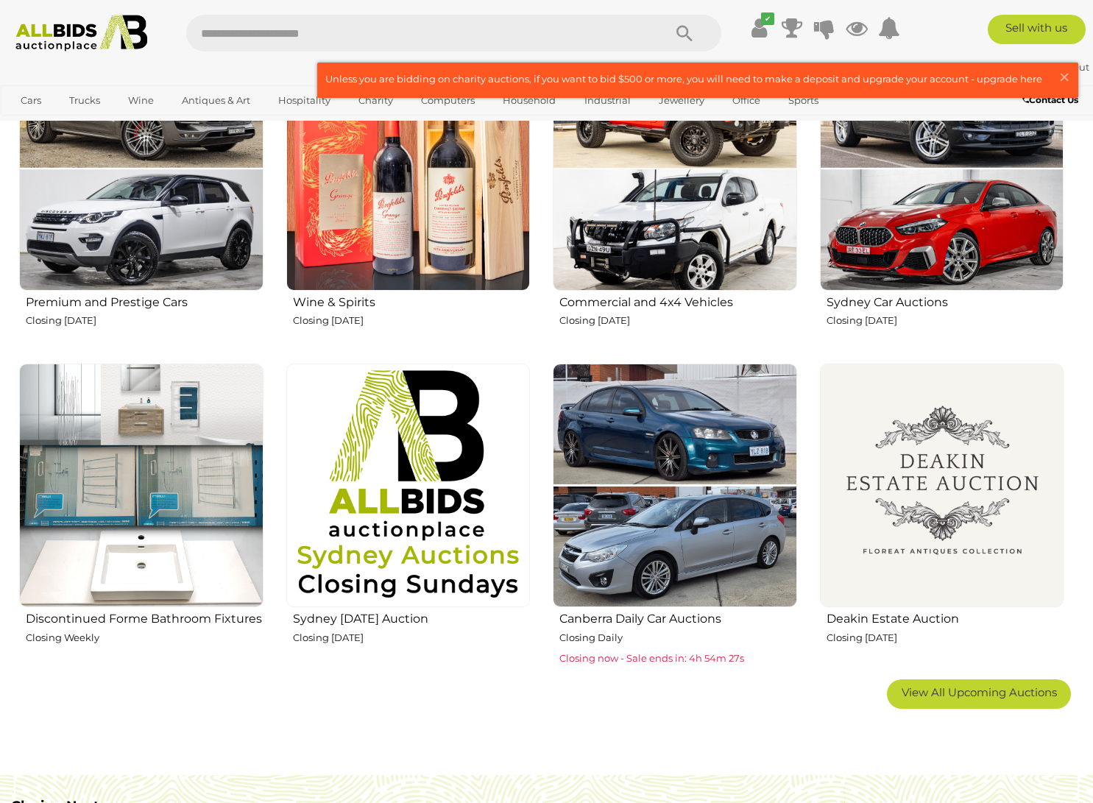
scroll to position [644, 0]
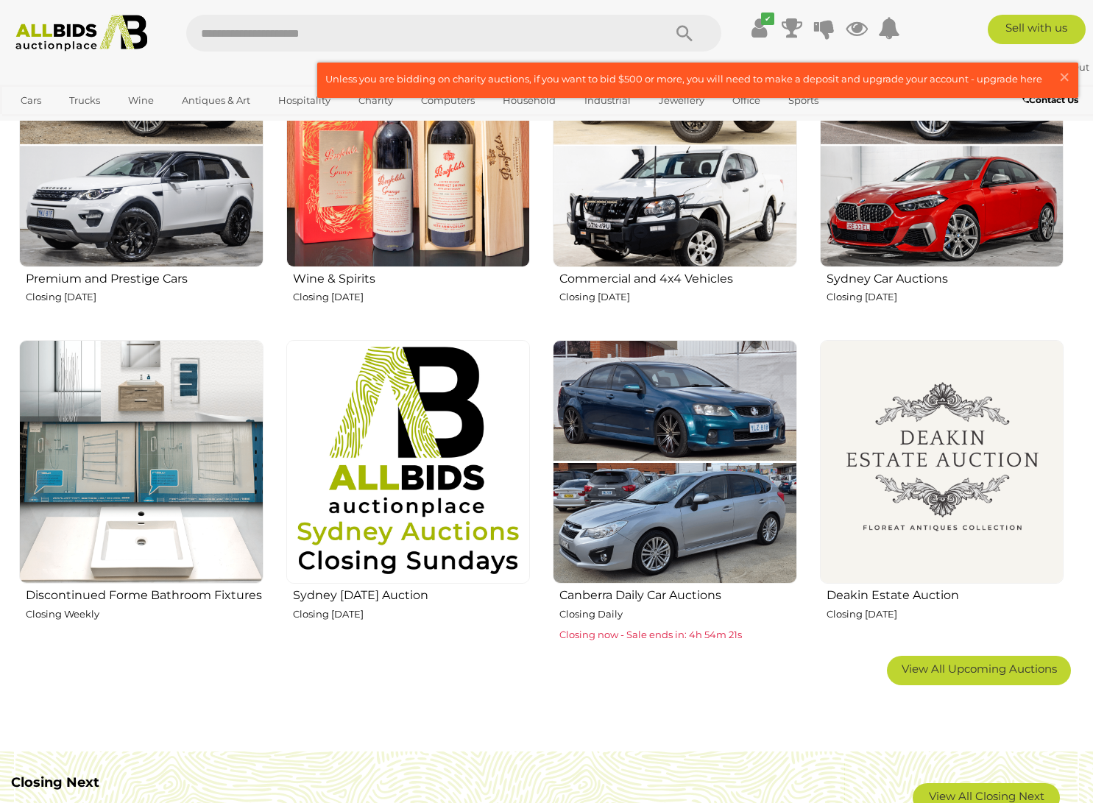
click at [405, 592] on h2 "Sydney [DATE] Auction" at bounding box center [412, 593] width 238 height 17
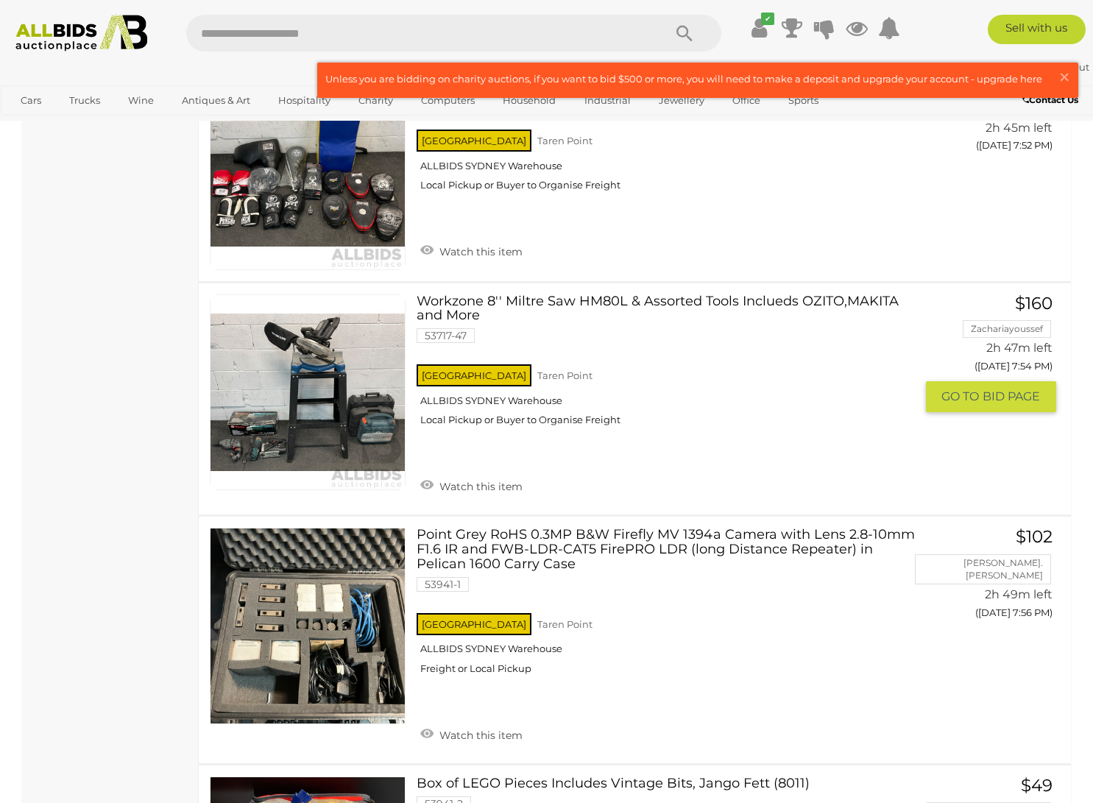
scroll to position [7357, 0]
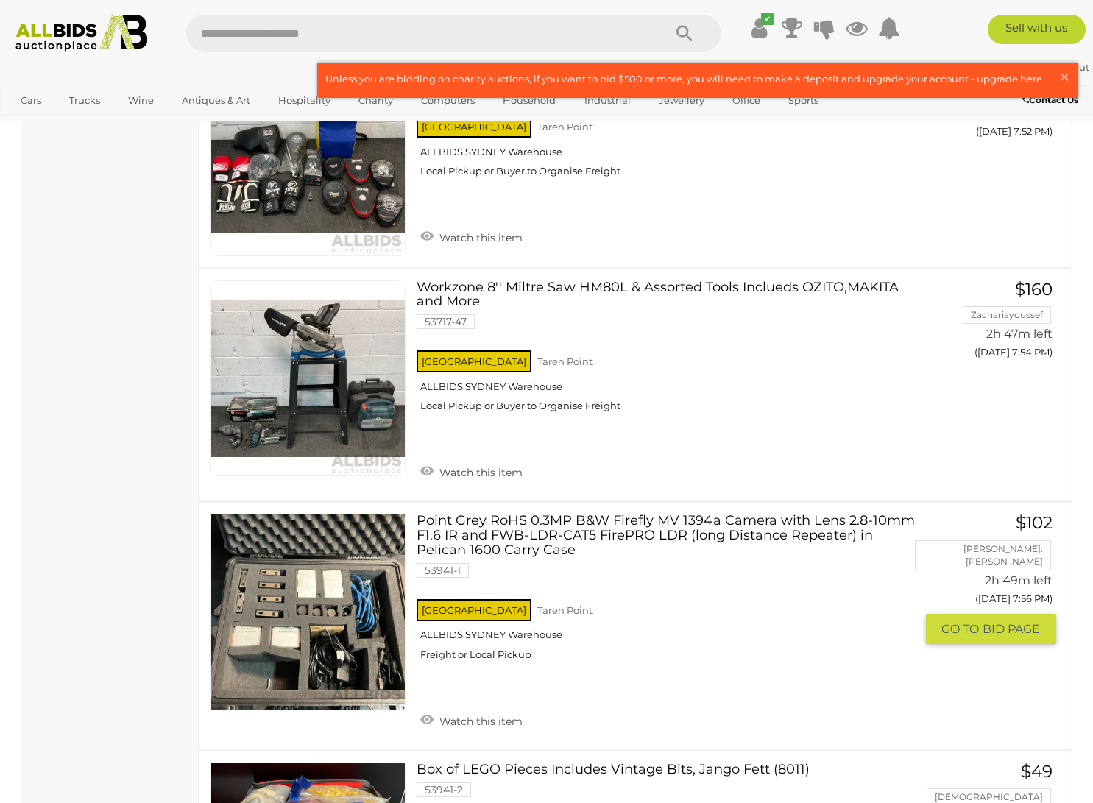
click at [330, 569] on link at bounding box center [308, 612] width 196 height 196
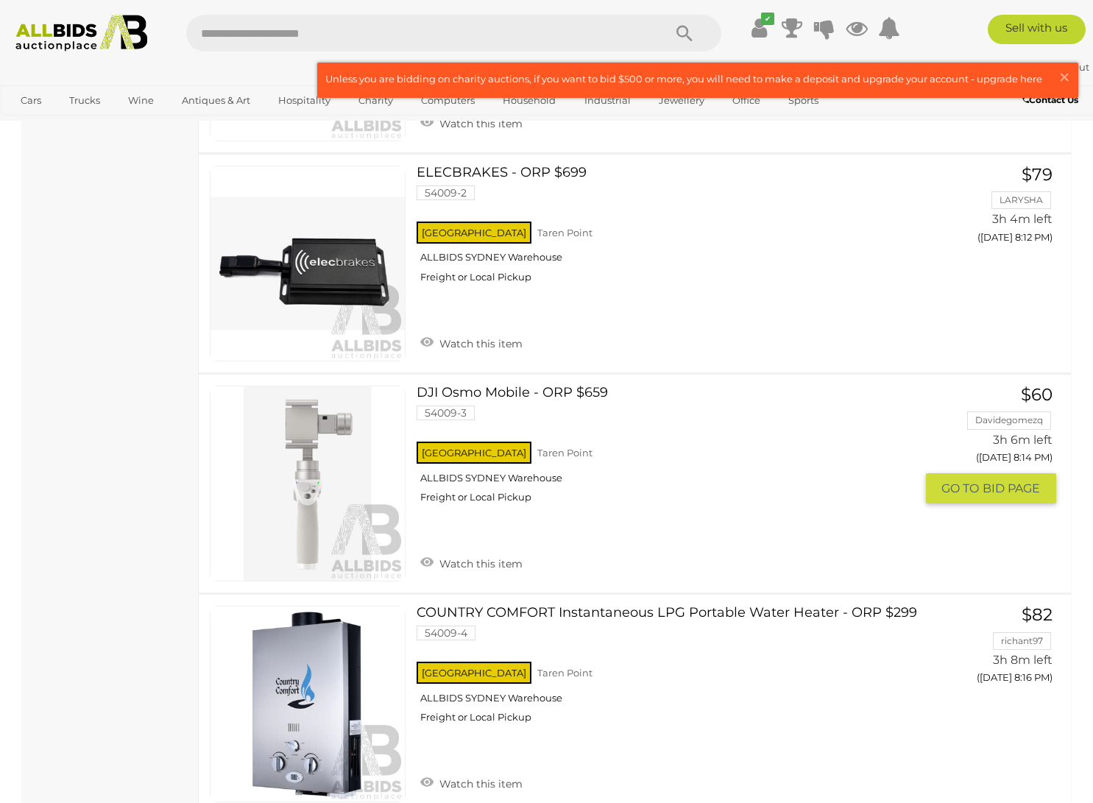
scroll to position [9788, 0]
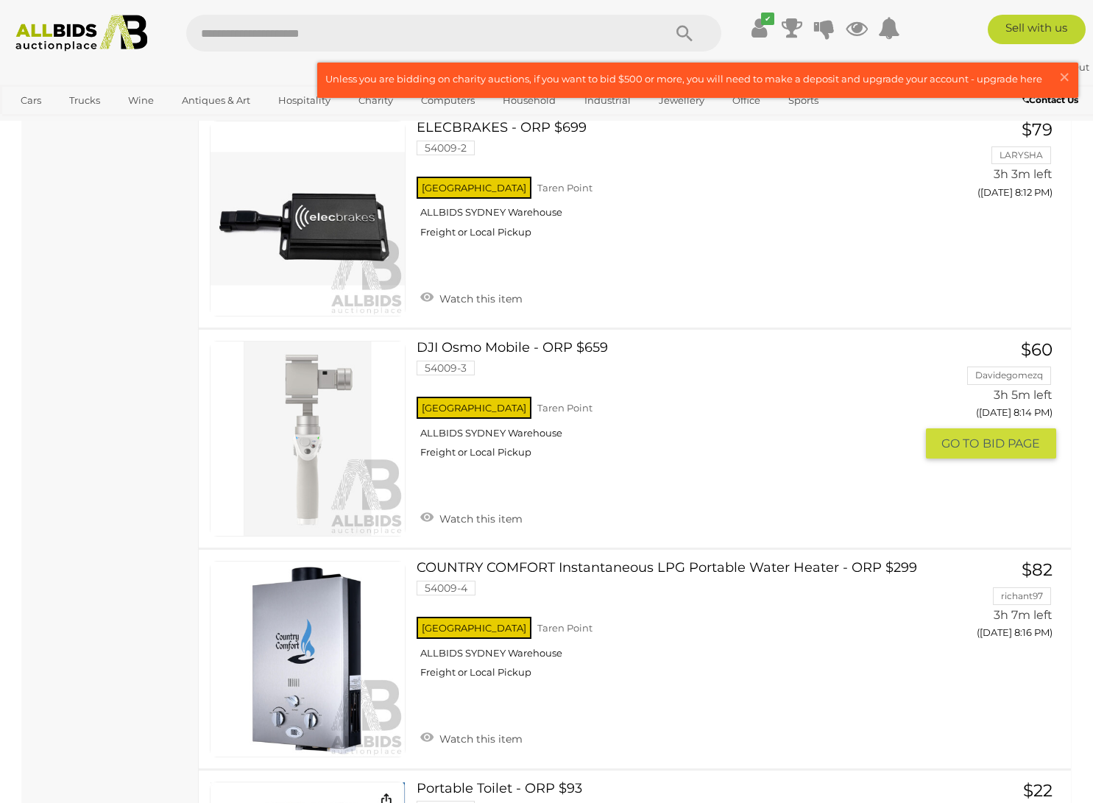
click at [348, 391] on link at bounding box center [308, 439] width 196 height 196
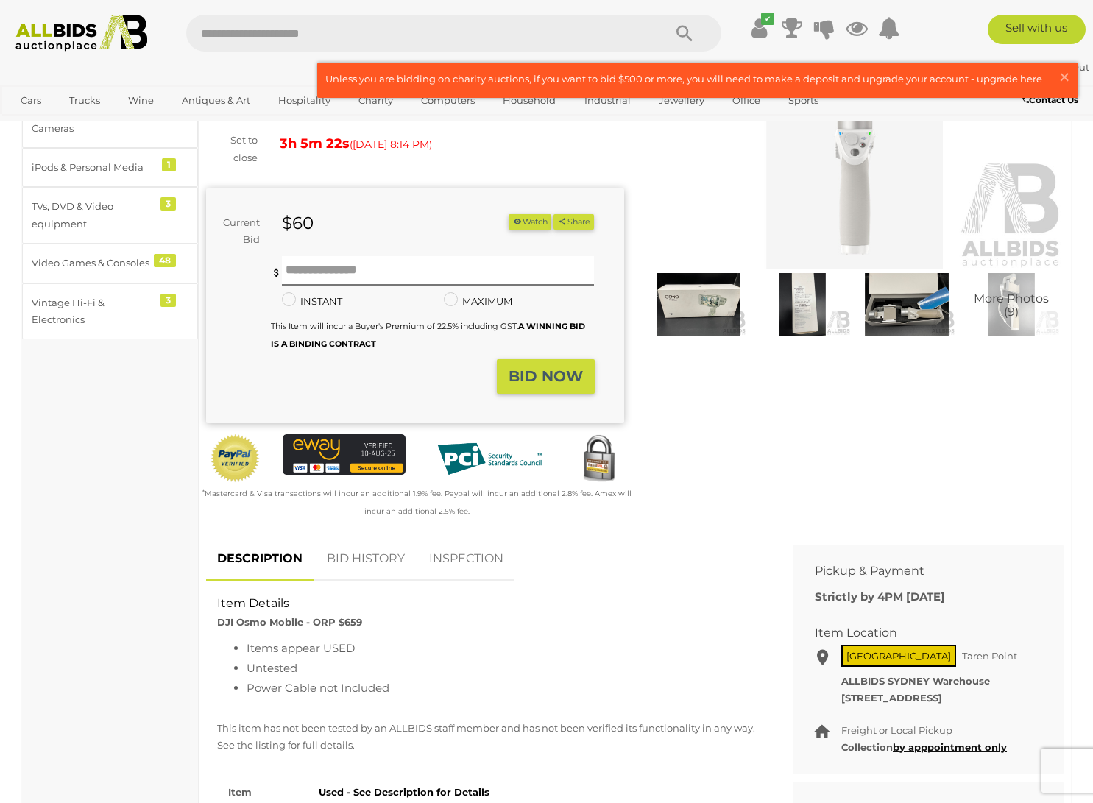
scroll to position [92, 0]
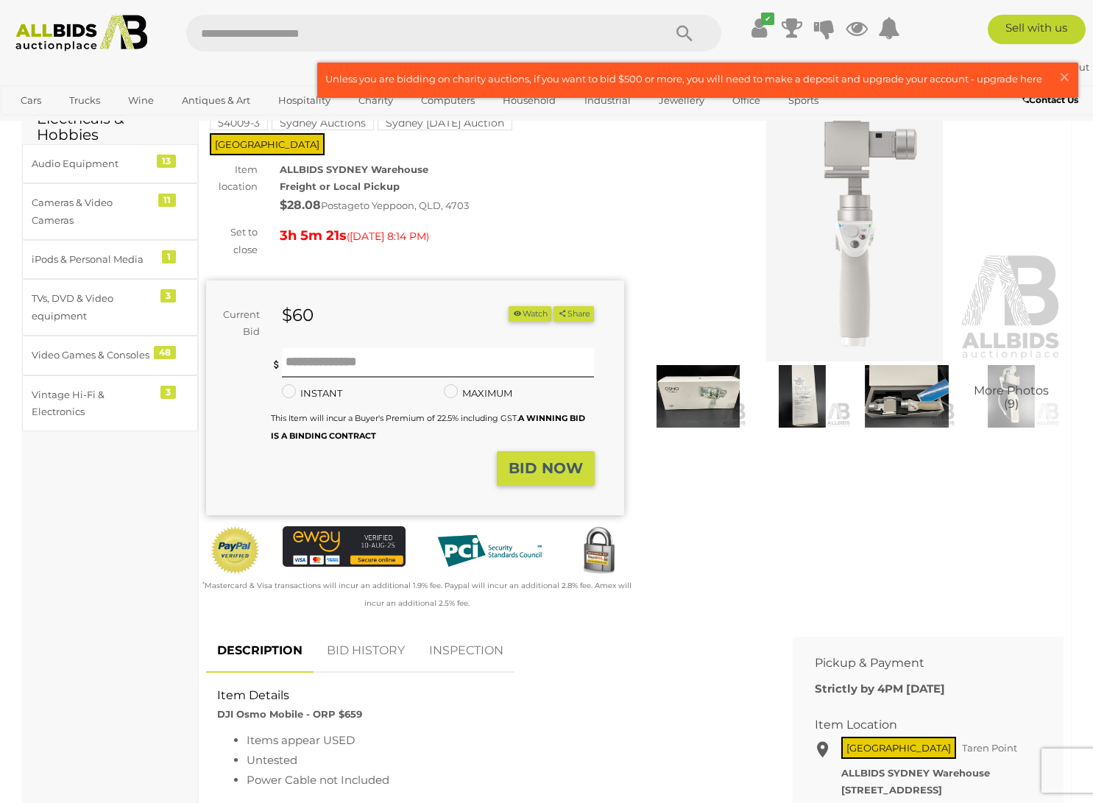
click at [653, 407] on img at bounding box center [698, 396] width 97 height 63
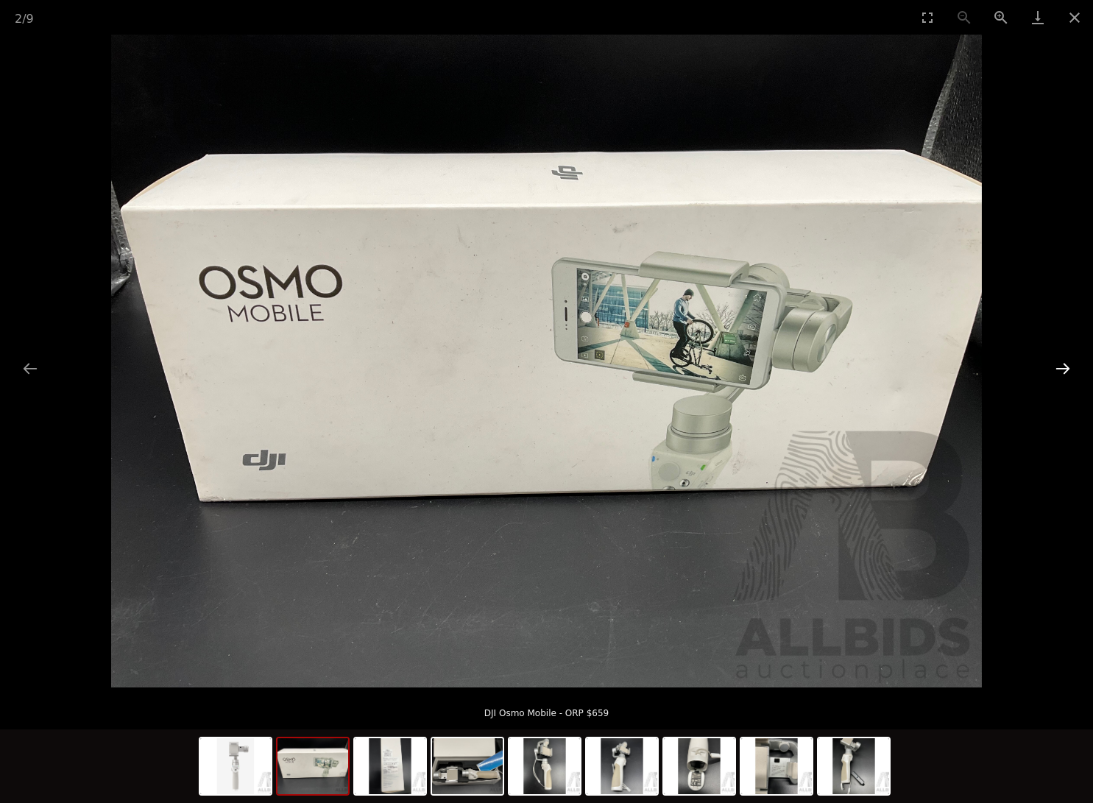
click at [1064, 365] on button "Next slide" at bounding box center [1062, 368] width 31 height 29
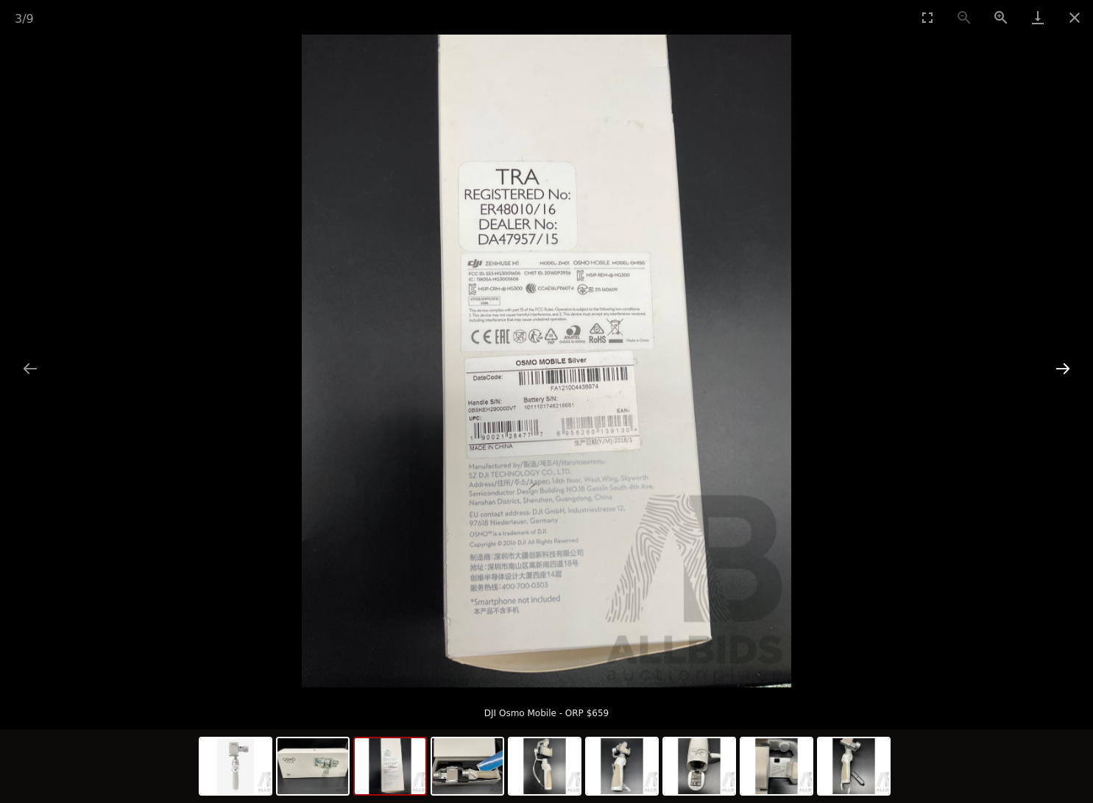
click at [1064, 365] on button "Next slide" at bounding box center [1062, 368] width 31 height 29
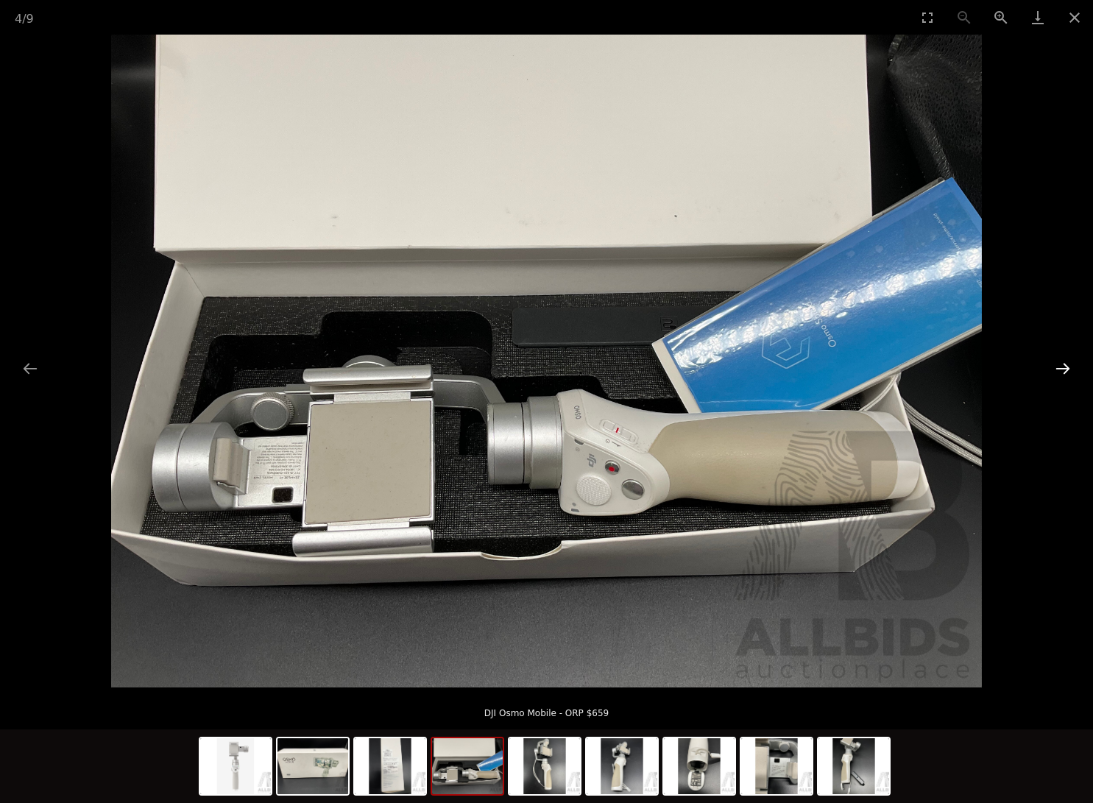
click at [1063, 365] on button "Next slide" at bounding box center [1062, 368] width 31 height 29
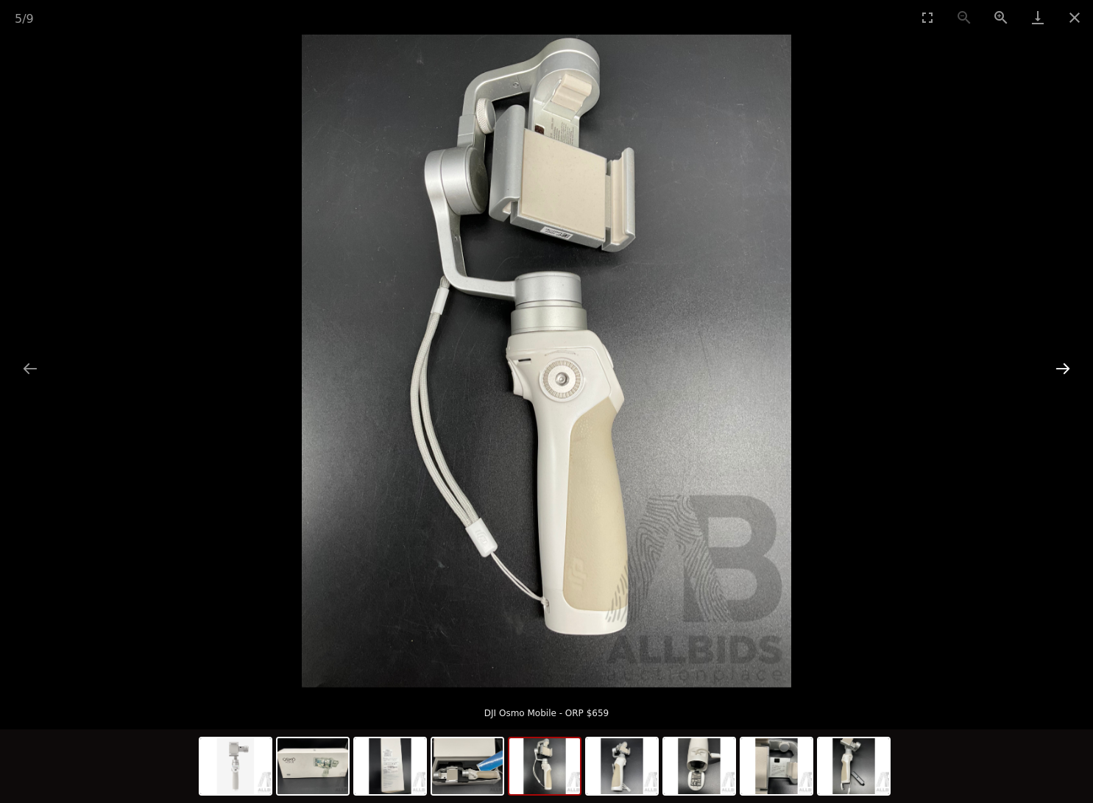
click at [1063, 365] on button "Next slide" at bounding box center [1062, 368] width 31 height 29
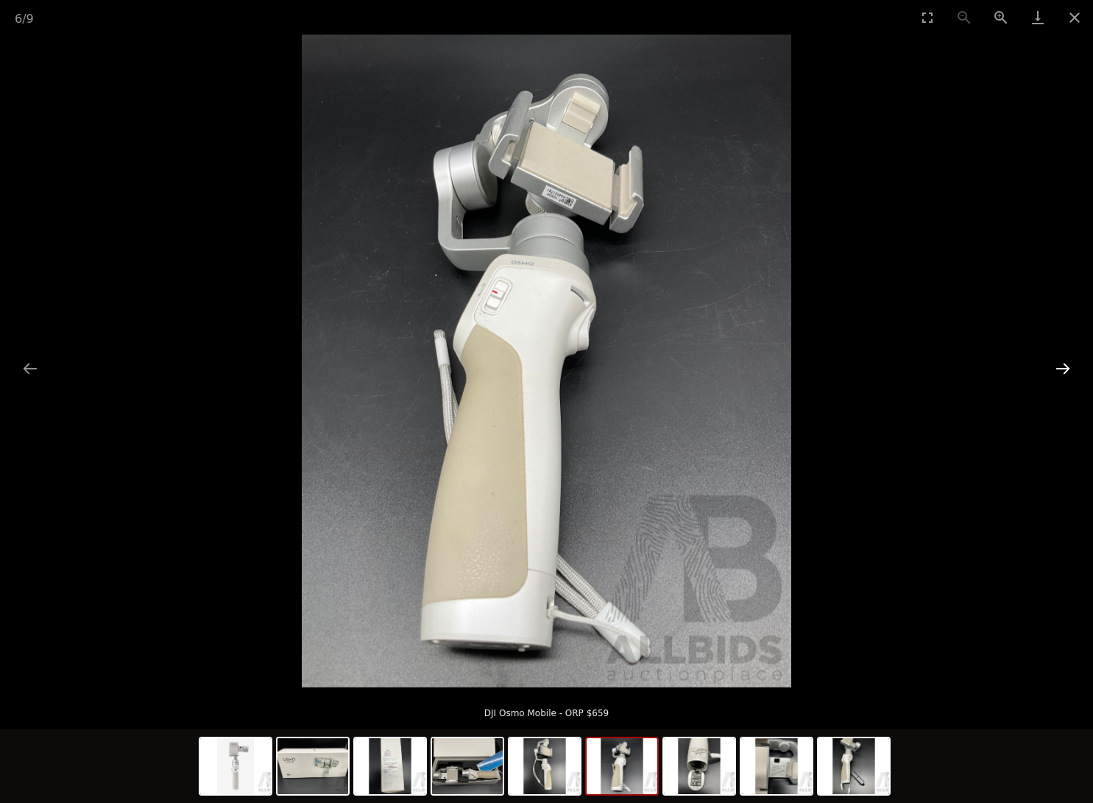
click at [1063, 365] on button "Next slide" at bounding box center [1062, 368] width 31 height 29
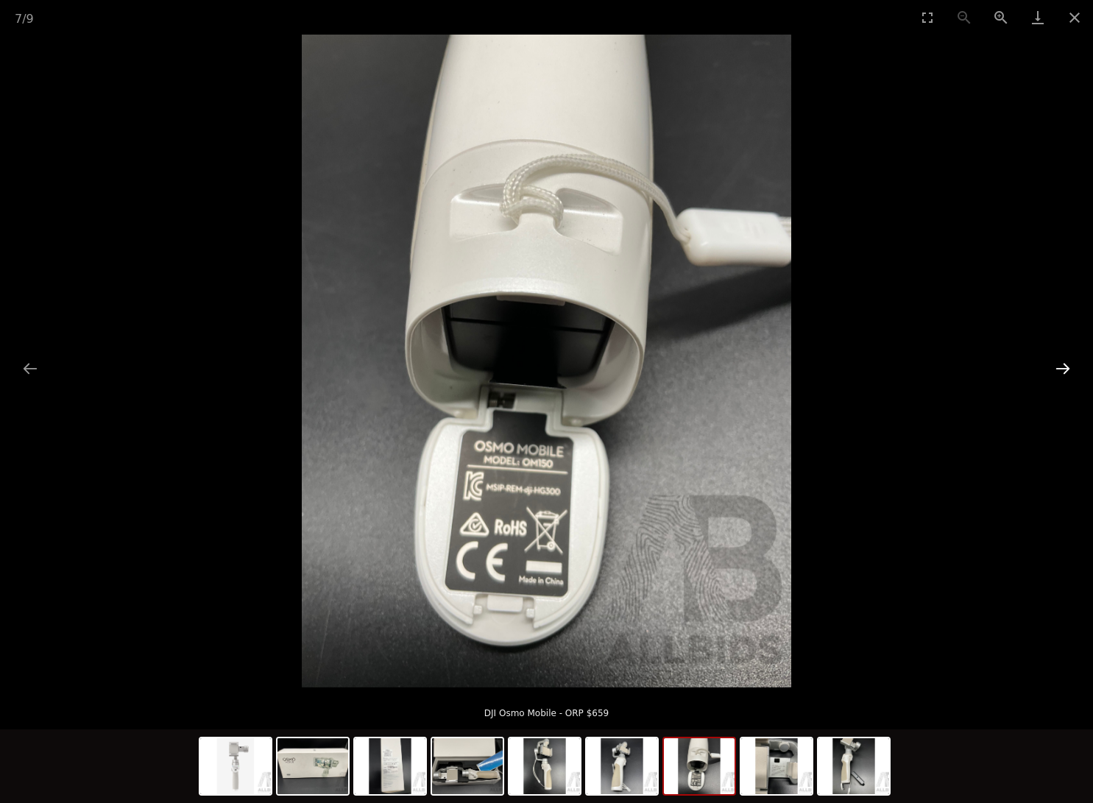
click at [1063, 365] on button "Next slide" at bounding box center [1062, 368] width 31 height 29
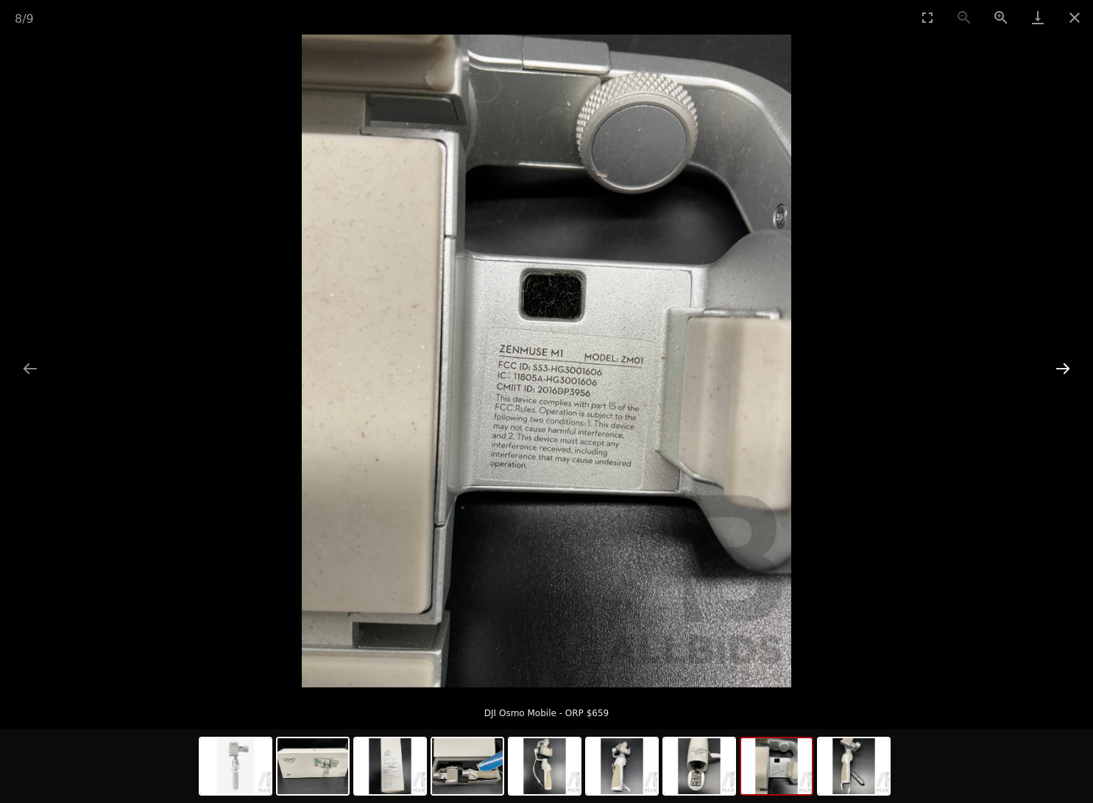
click at [1063, 365] on button "Next slide" at bounding box center [1062, 368] width 31 height 29
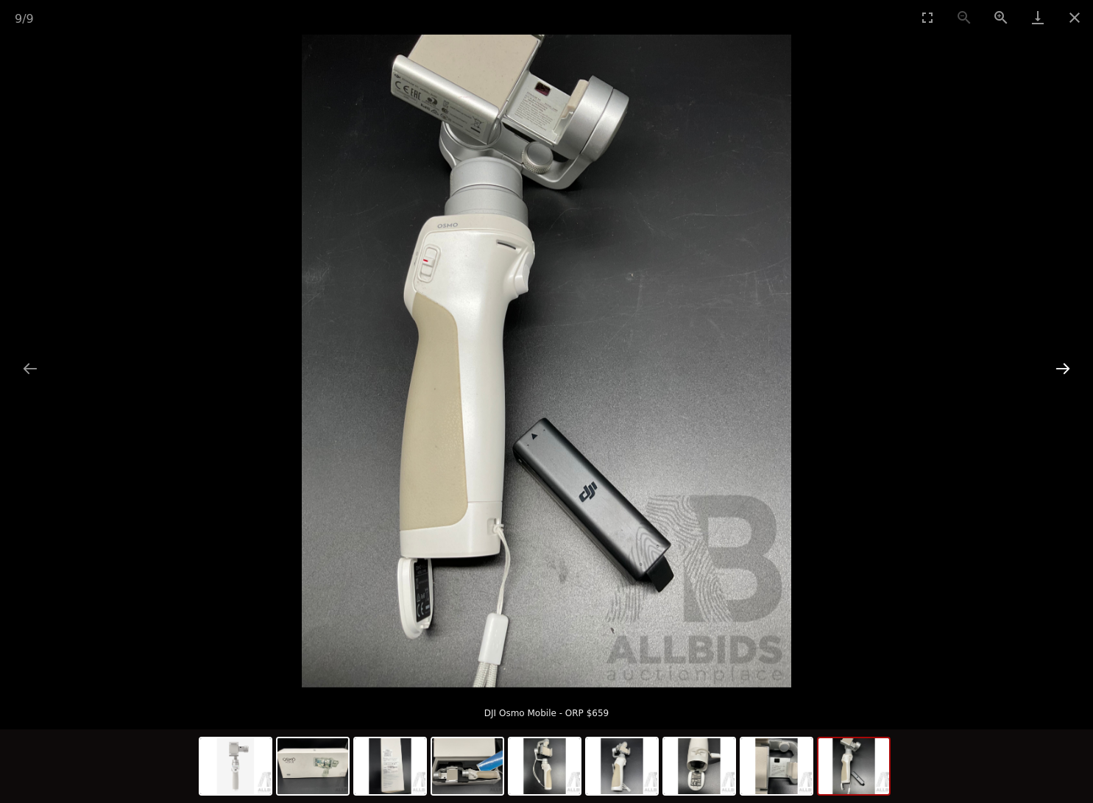
click at [1063, 365] on button "Next slide" at bounding box center [1062, 368] width 31 height 29
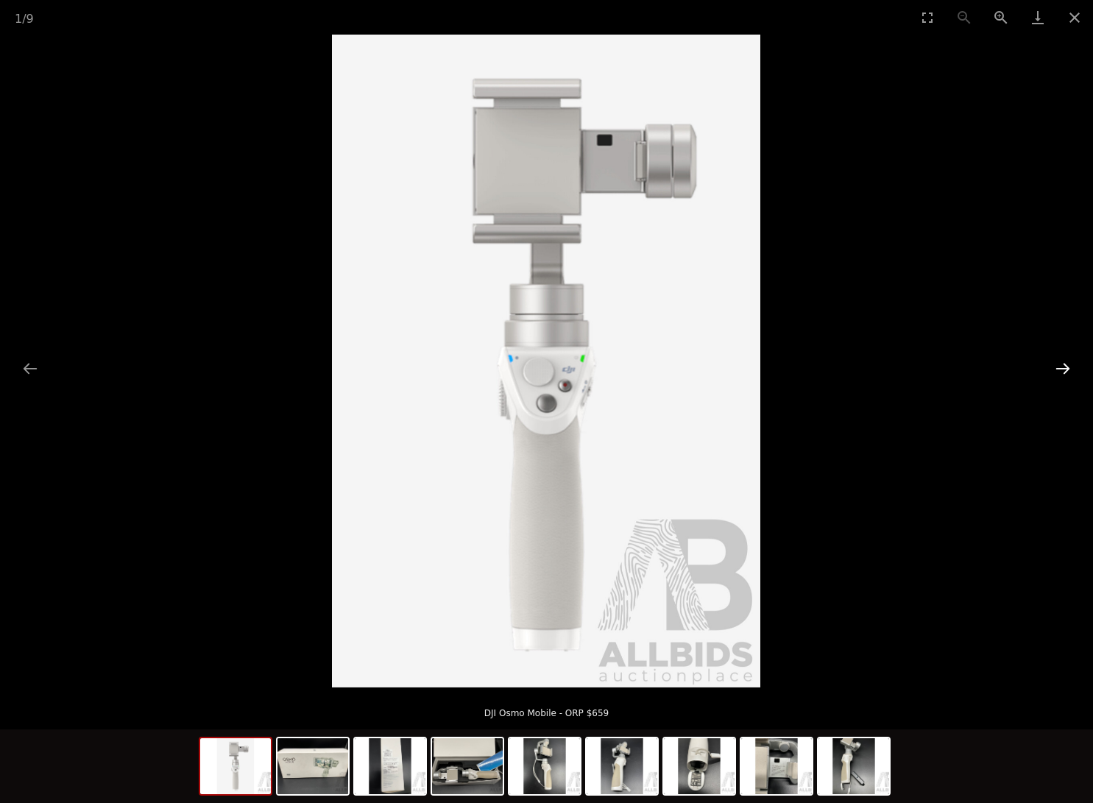
click at [1063, 365] on button "Next slide" at bounding box center [1062, 368] width 31 height 29
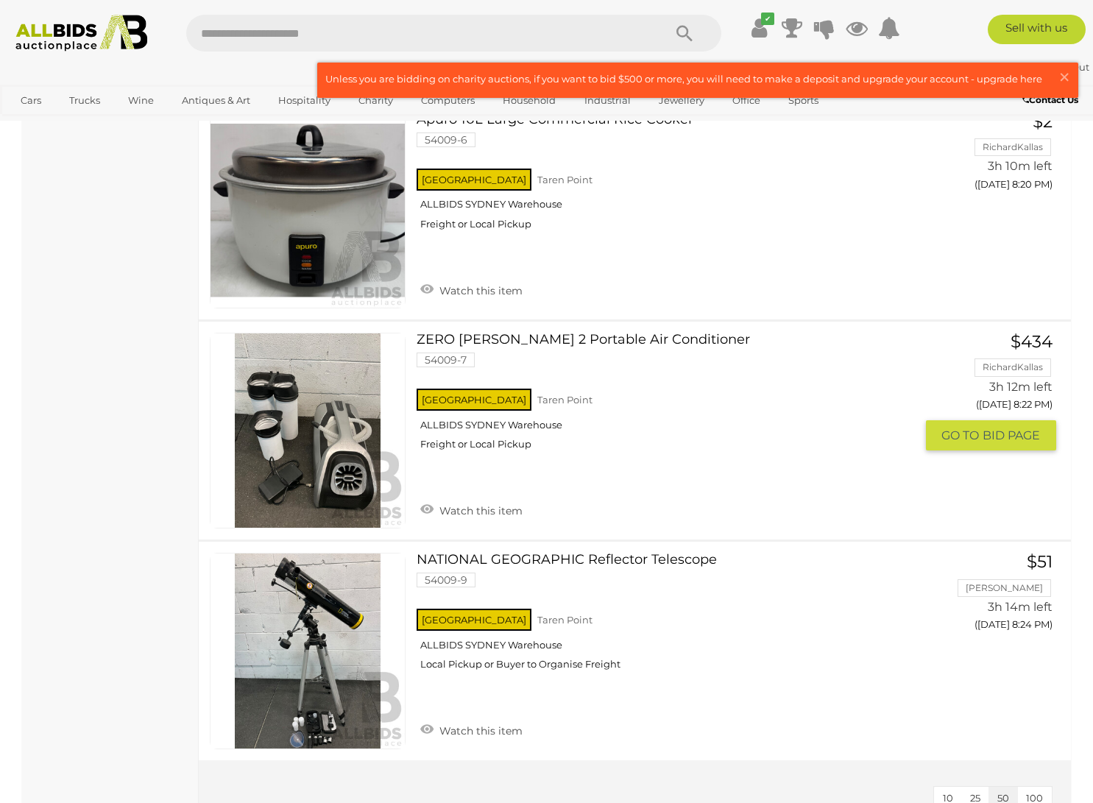
scroll to position [10665, 0]
